Goal: Information Seeking & Learning: Learn about a topic

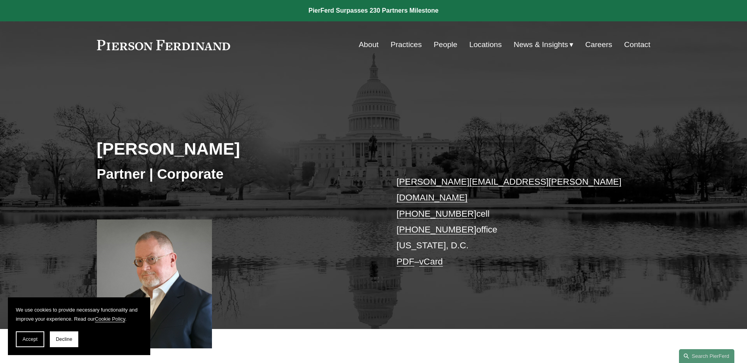
scroll to position [347, 0]
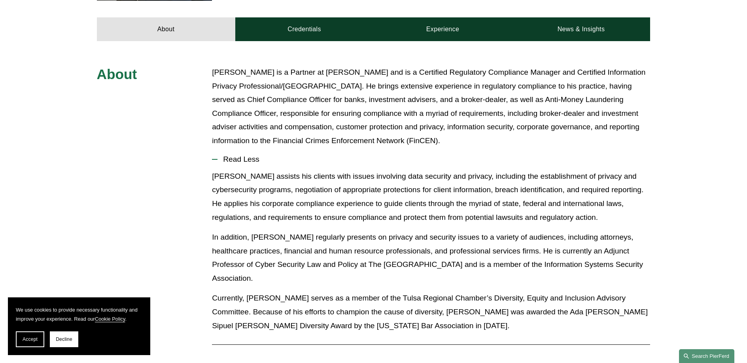
click at [700, 356] on link "Search this site" at bounding box center [706, 356] width 55 height 14
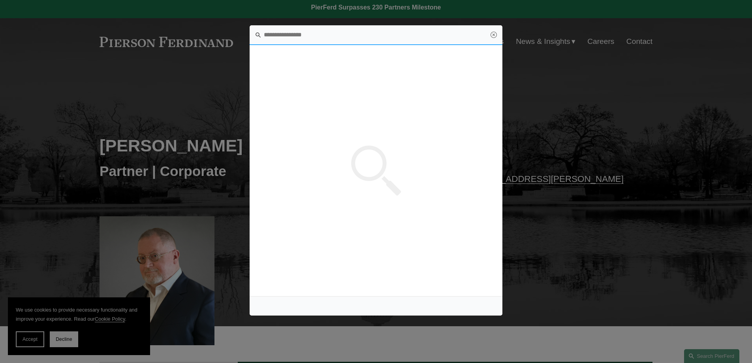
scroll to position [0, 0]
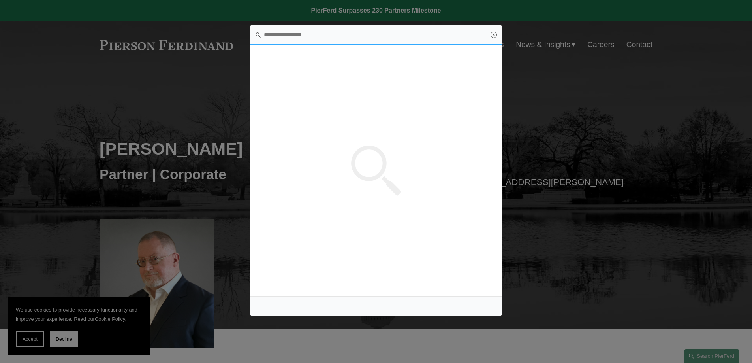
click at [291, 31] on input "Search this site" at bounding box center [376, 35] width 253 height 20
click at [309, 32] on input "Search this site" at bounding box center [376, 35] width 253 height 20
click at [320, 37] on input "Search this site" at bounding box center [376, 35] width 253 height 20
click at [319, 36] on input "Search this site" at bounding box center [376, 35] width 253 height 20
click at [286, 30] on input "Search this site" at bounding box center [376, 35] width 253 height 20
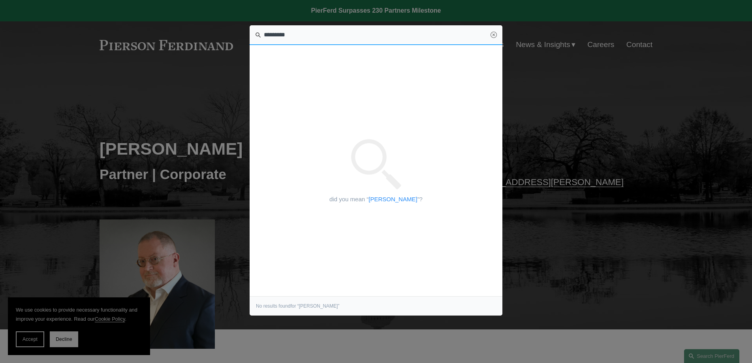
click at [363, 44] on input "*********" at bounding box center [376, 35] width 253 height 20
type input "********"
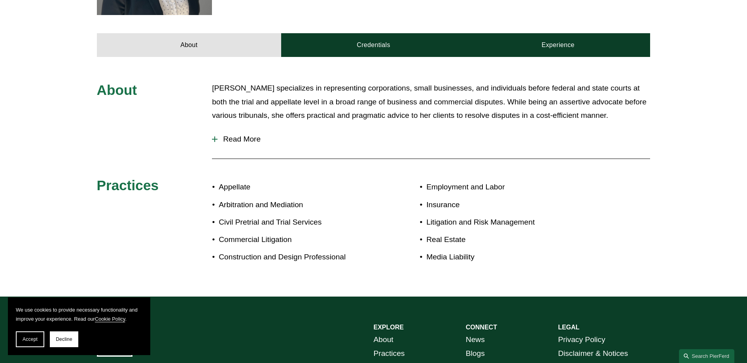
scroll to position [360, 0]
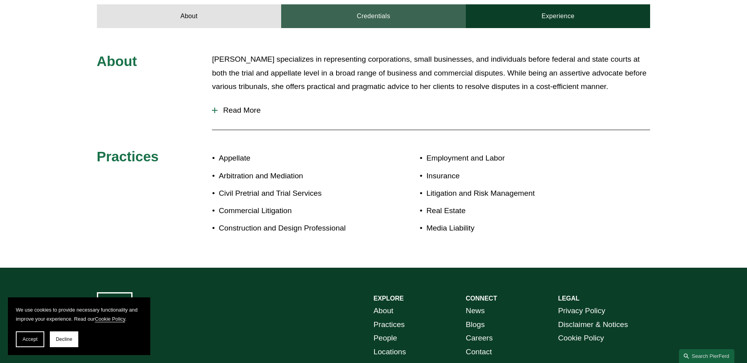
click at [389, 21] on link "Credentials" at bounding box center [373, 16] width 185 height 24
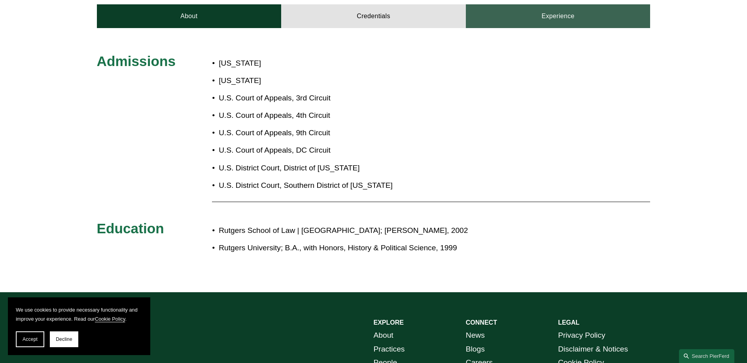
click at [571, 22] on link "Experience" at bounding box center [558, 16] width 185 height 24
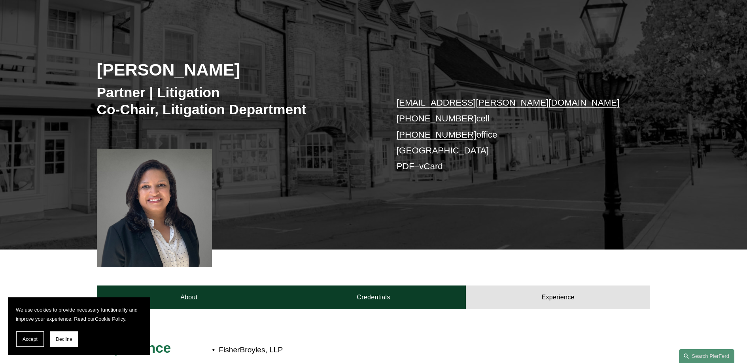
scroll to position [125, 0]
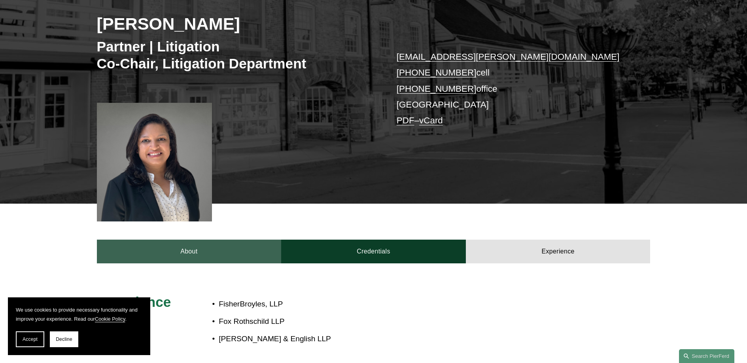
click at [192, 247] on link "About" at bounding box center [189, 251] width 185 height 24
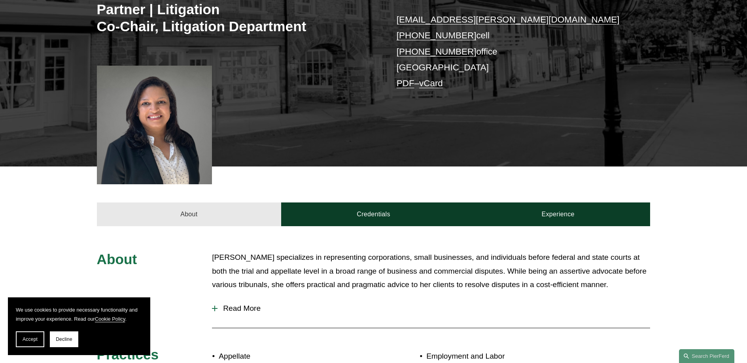
scroll to position [169, 0]
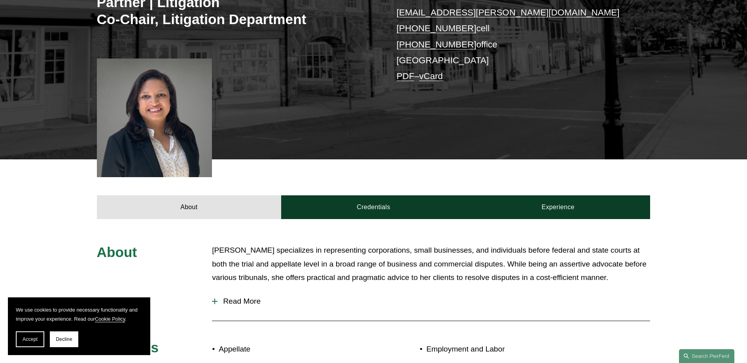
click at [243, 299] on span "Read More" at bounding box center [433, 301] width 432 height 9
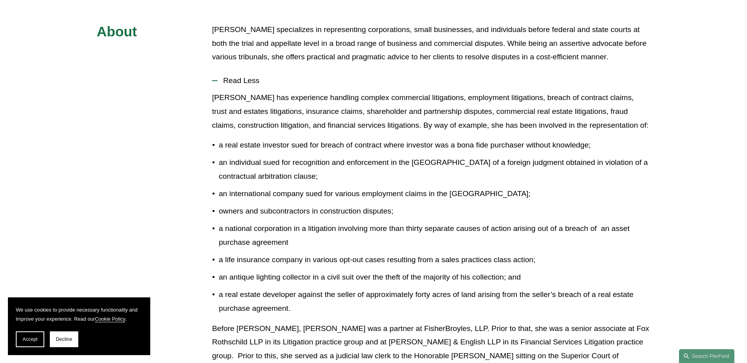
scroll to position [426, 0]
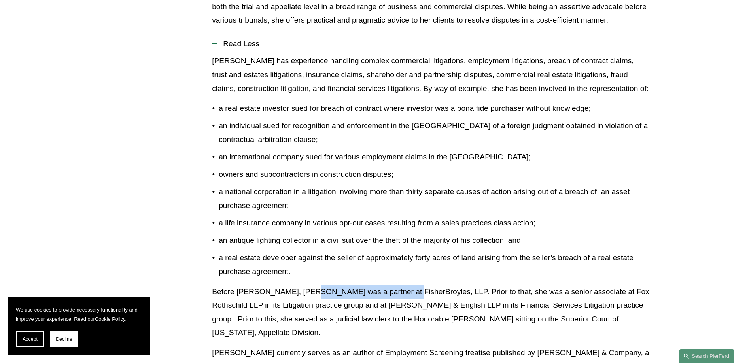
drag, startPoint x: 304, startPoint y: 294, endPoint x: 394, endPoint y: 298, distance: 90.6
click at [394, 298] on p "Before [PERSON_NAME], [PERSON_NAME] was a partner at FisherBroyles, LLP. Prior …" at bounding box center [431, 312] width 438 height 55
click at [388, 295] on p "Before [PERSON_NAME], [PERSON_NAME] was a partner at FisherBroyles, LLP. Prior …" at bounding box center [431, 312] width 438 height 55
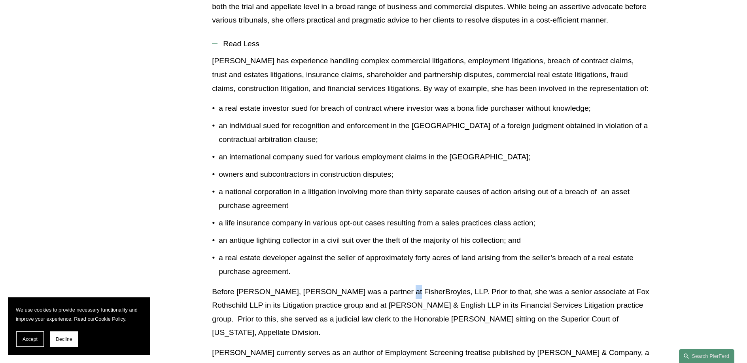
click at [388, 295] on p "Before [PERSON_NAME], [PERSON_NAME] was a partner at FisherBroyles, LLP. Prior …" at bounding box center [431, 312] width 438 height 55
click at [388, 294] on p "Before [PERSON_NAME], [PERSON_NAME] was a partner at FisherBroyles, LLP. Prior …" at bounding box center [431, 312] width 438 height 55
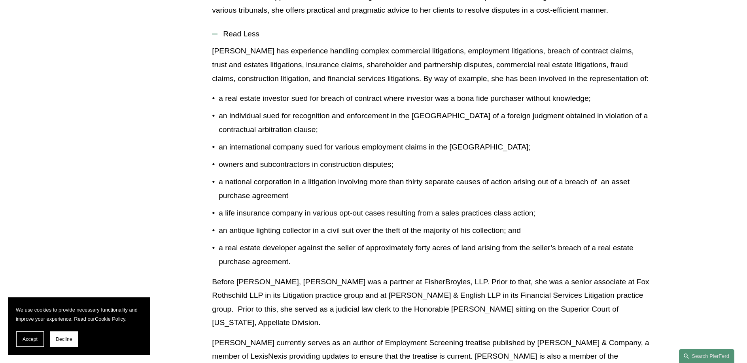
scroll to position [443, 0]
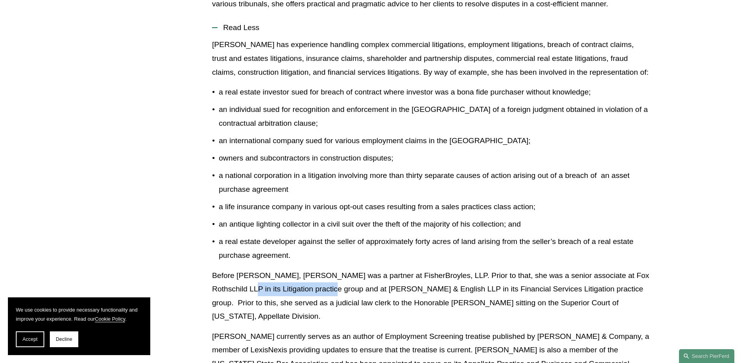
drag, startPoint x: 259, startPoint y: 287, endPoint x: 341, endPoint y: 295, distance: 82.2
click at [341, 295] on p "Before [PERSON_NAME], [PERSON_NAME] was a partner at FisherBroyles, LLP. Prior …" at bounding box center [431, 296] width 438 height 55
click at [337, 293] on p "Before [PERSON_NAME], [PERSON_NAME] was a partner at FisherBroyles, LLP. Prior …" at bounding box center [431, 296] width 438 height 55
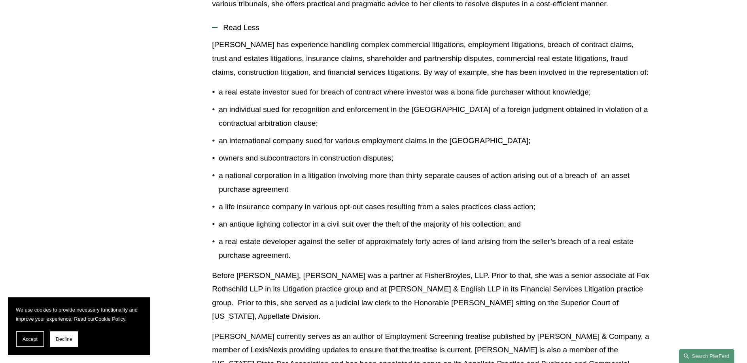
scroll to position [606, 0]
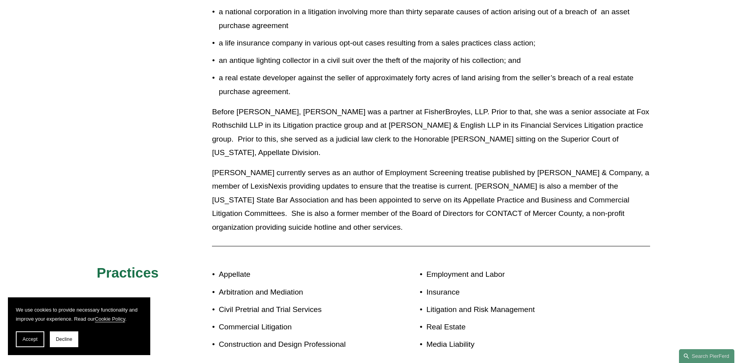
click at [261, 164] on div "[PERSON_NAME] has experience handling complex commercial litigations, employmen…" at bounding box center [431, 57] width 438 height 366
click at [271, 177] on p "[PERSON_NAME] currently serves as an author of Employment Screening treatise pu…" at bounding box center [431, 200] width 438 height 68
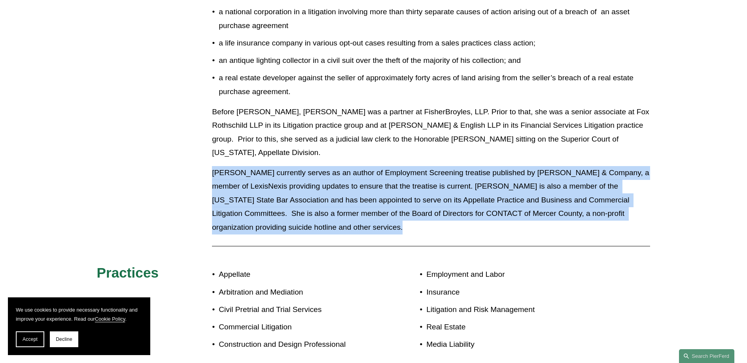
click at [271, 177] on p "[PERSON_NAME] currently serves as an author of Employment Screening treatise pu…" at bounding box center [431, 200] width 438 height 68
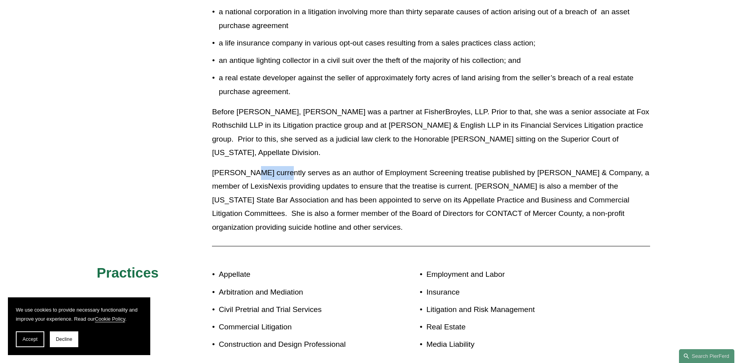
click at [272, 177] on p "[PERSON_NAME] currently serves as an author of Employment Screening treatise pu…" at bounding box center [431, 200] width 438 height 68
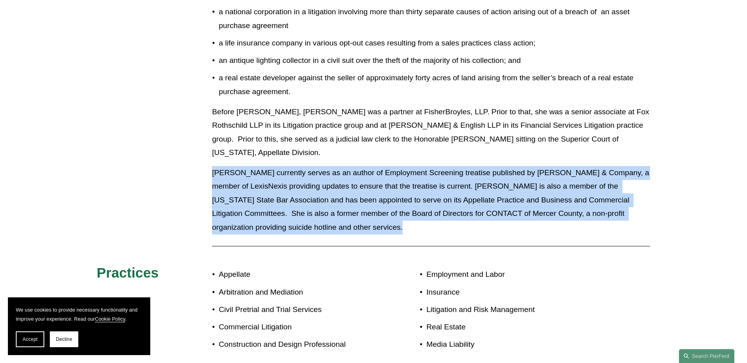
click at [272, 177] on p "[PERSON_NAME] currently serves as an author of Employment Screening treatise pu…" at bounding box center [431, 200] width 438 height 68
click at [202, 166] on div "About [PERSON_NAME] specializes in representing corporations, small businesses,…" at bounding box center [373, 82] width 747 height 552
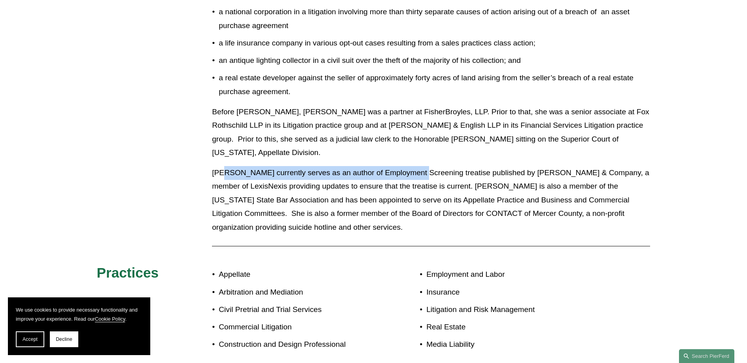
drag, startPoint x: 225, startPoint y: 170, endPoint x: 413, endPoint y: 173, distance: 187.3
click at [413, 173] on p "[PERSON_NAME] currently serves as an author of Employment Screening treatise pu…" at bounding box center [431, 200] width 438 height 68
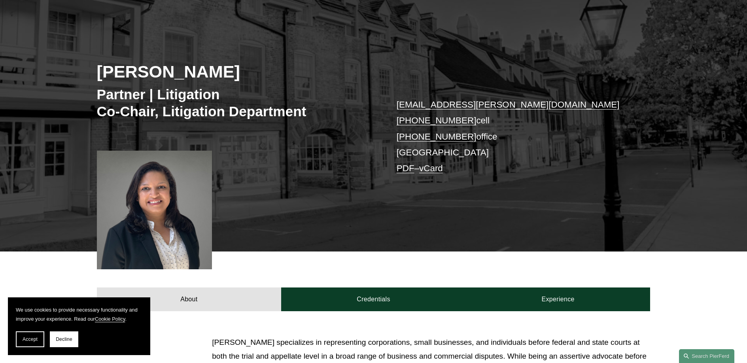
scroll to position [250, 0]
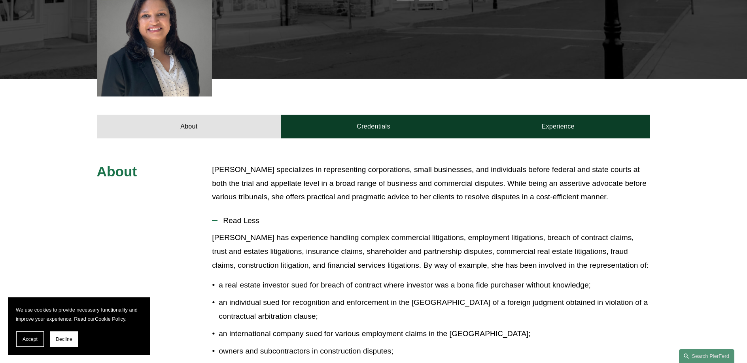
click at [418, 181] on p "[PERSON_NAME] specializes in representing corporations, small businesses, and i…" at bounding box center [431, 183] width 438 height 41
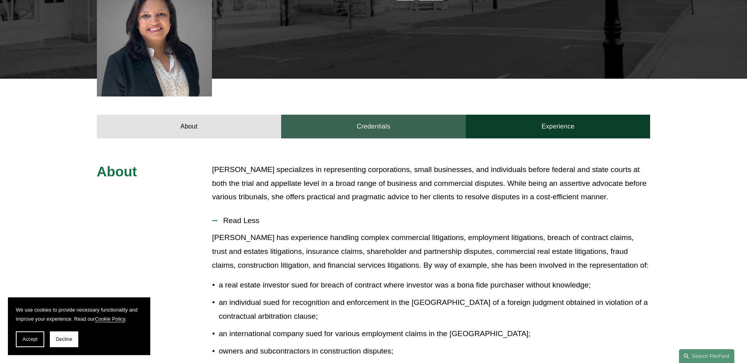
click at [376, 121] on link "Credentials" at bounding box center [373, 127] width 185 height 24
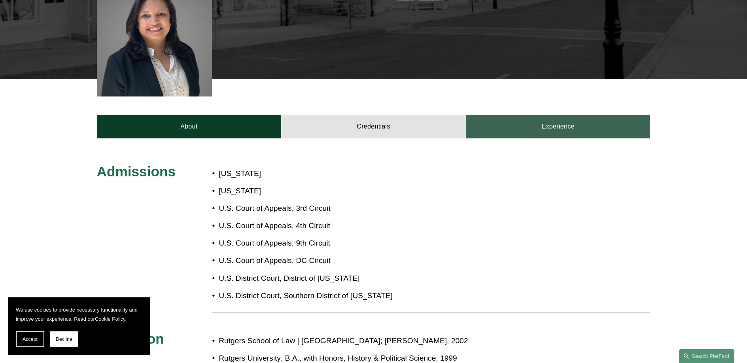
click at [510, 119] on link "Experience" at bounding box center [558, 127] width 185 height 24
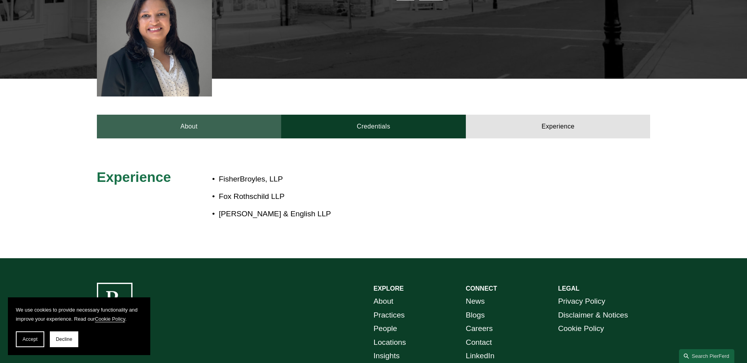
click at [219, 120] on link "About" at bounding box center [189, 127] width 185 height 24
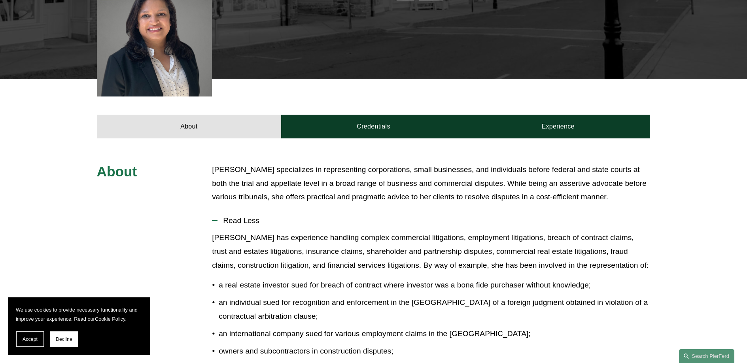
scroll to position [0, 0]
